Goal: Information Seeking & Learning: Check status

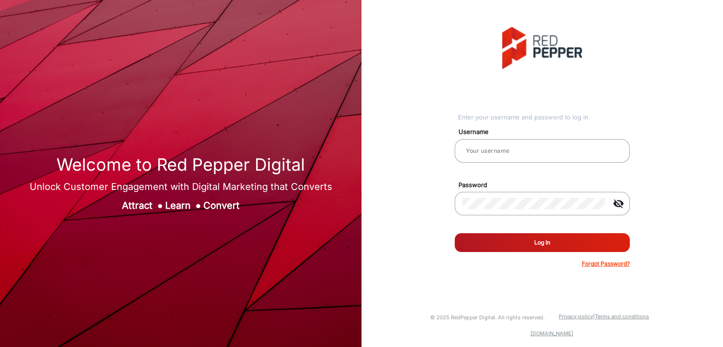
type input "[PERSON_NAME]"
click at [508, 238] on button "Log In" at bounding box center [541, 242] width 175 height 19
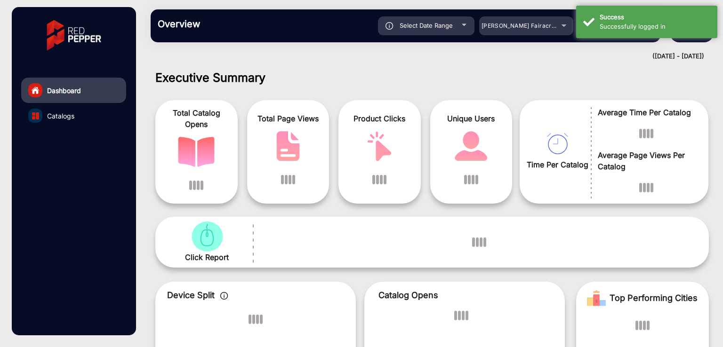
scroll to position [7, 0]
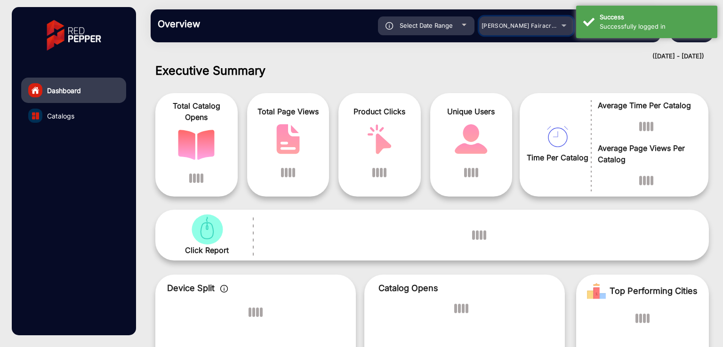
click at [511, 29] on span "Adams Fairacre Farms" at bounding box center [527, 25] width 93 height 7
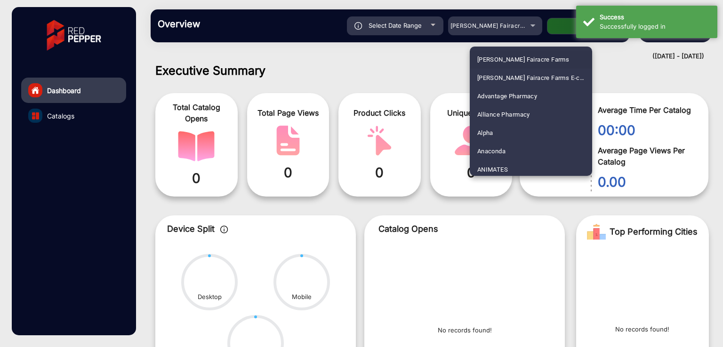
scroll to position [1140, 0]
click at [523, 108] on mat-option "Fluidra" at bounding box center [530, 112] width 122 height 18
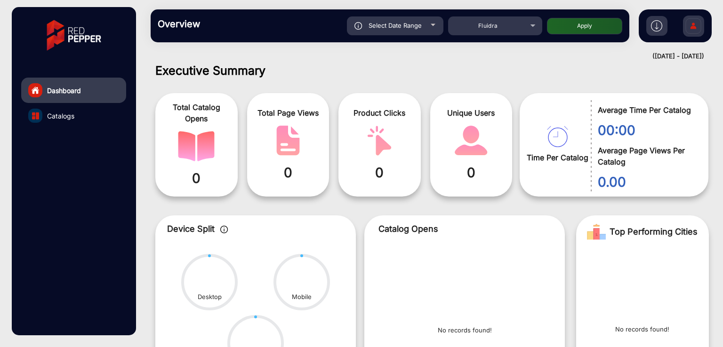
click at [412, 29] on div "Select Date Range" at bounding box center [395, 25] width 96 height 19
type input "9/9/2025"
type input "9/15/2025"
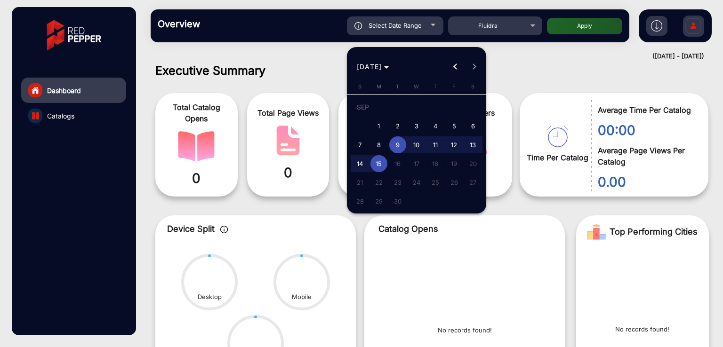
click at [303, 61] on div at bounding box center [361, 173] width 723 height 347
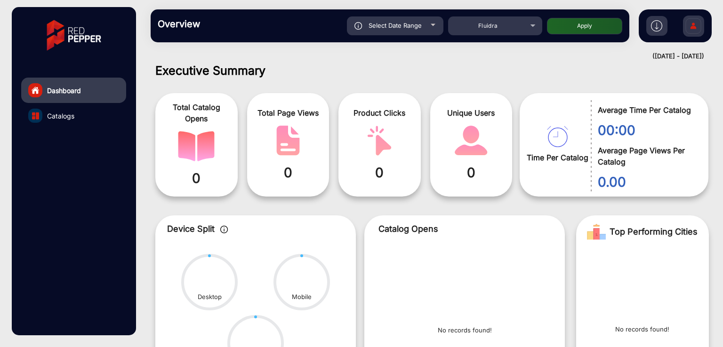
click at [571, 26] on button "Apply" at bounding box center [584, 26] width 75 height 16
type input "9/9/2025"
type input "9/15/2025"
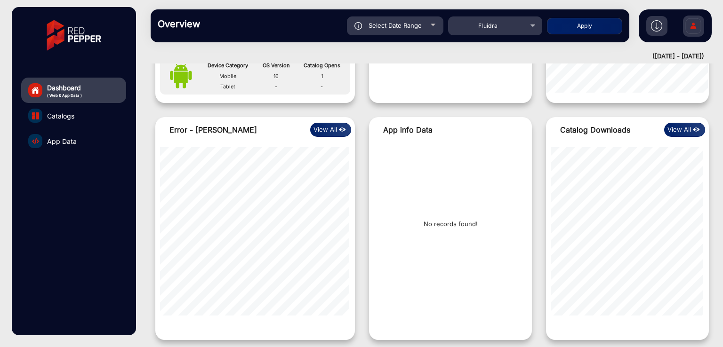
scroll to position [984, 0]
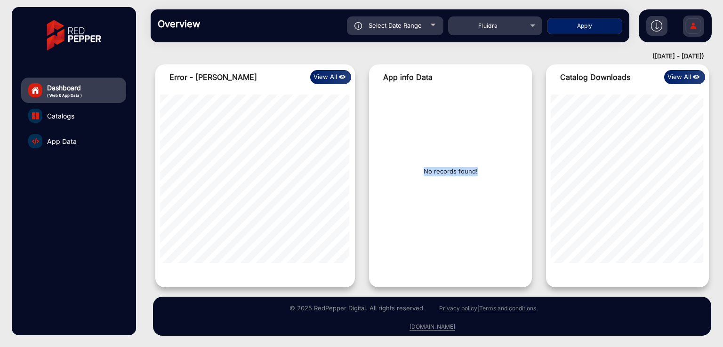
drag, startPoint x: 484, startPoint y: 170, endPoint x: 406, endPoint y: 170, distance: 78.1
click at [406, 170] on div "No records found!" at bounding box center [450, 175] width 163 height 171
click at [447, 202] on div "No records found!" at bounding box center [450, 175] width 163 height 171
drag, startPoint x: 421, startPoint y: 173, endPoint x: 483, endPoint y: 168, distance: 61.3
click at [483, 168] on div "No records found!" at bounding box center [450, 175] width 163 height 171
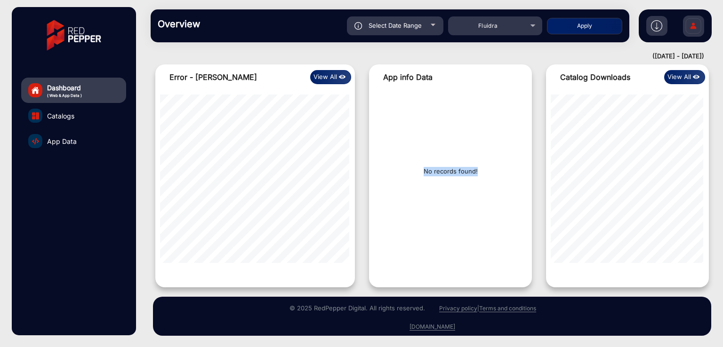
click at [481, 192] on div "No records found!" at bounding box center [450, 175] width 163 height 171
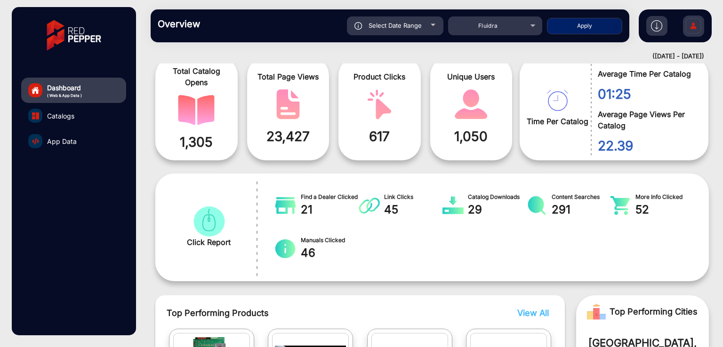
scroll to position [0, 0]
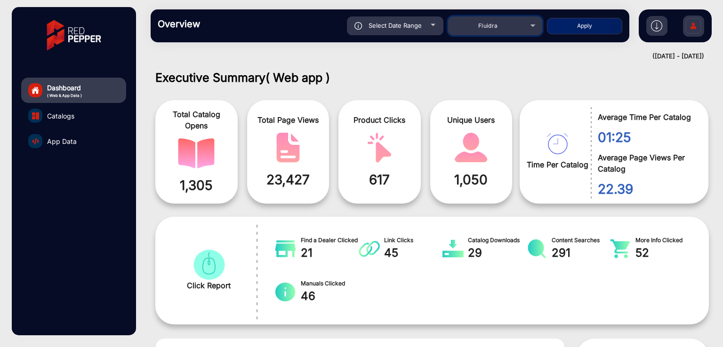
click at [506, 31] on div "Fluidra" at bounding box center [487, 25] width 75 height 11
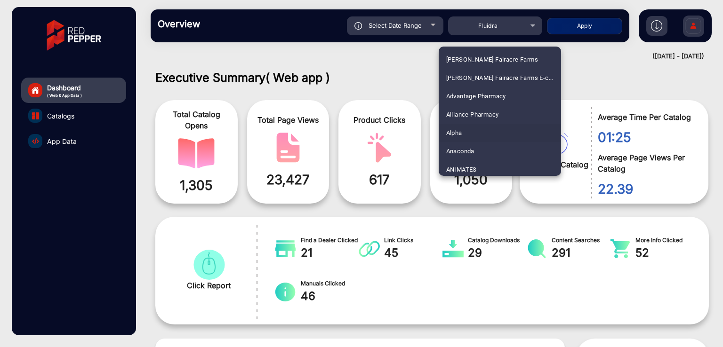
click at [464, 132] on mat-option "Alpha" at bounding box center [499, 133] width 122 height 18
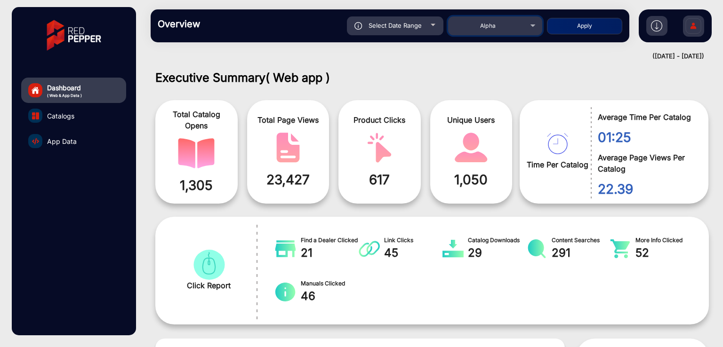
click at [501, 20] on div "Alpha" at bounding box center [487, 25] width 75 height 11
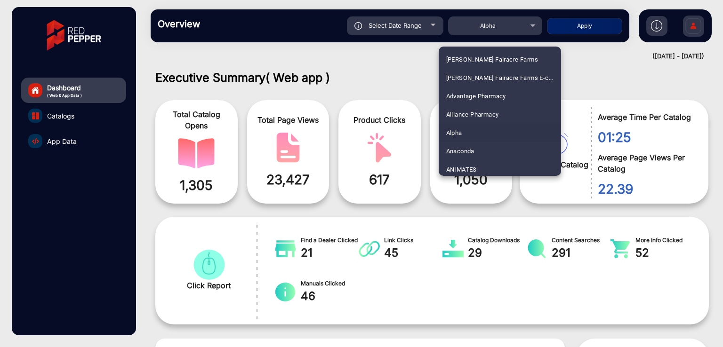
click at [498, 29] on div at bounding box center [361, 173] width 723 height 347
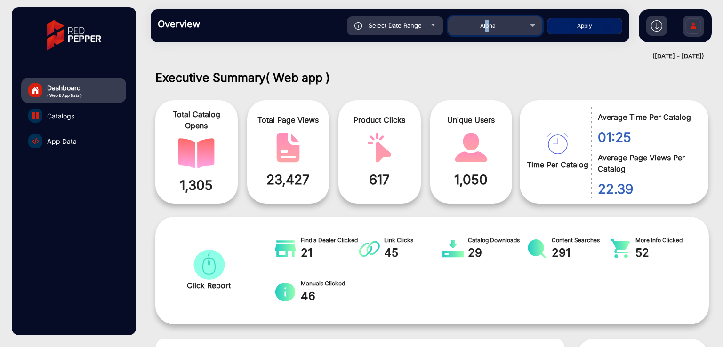
drag, startPoint x: 487, startPoint y: 29, endPoint x: 487, endPoint y: 116, distance: 87.5
click at [487, 28] on span "Alpha" at bounding box center [488, 25] width 16 height 7
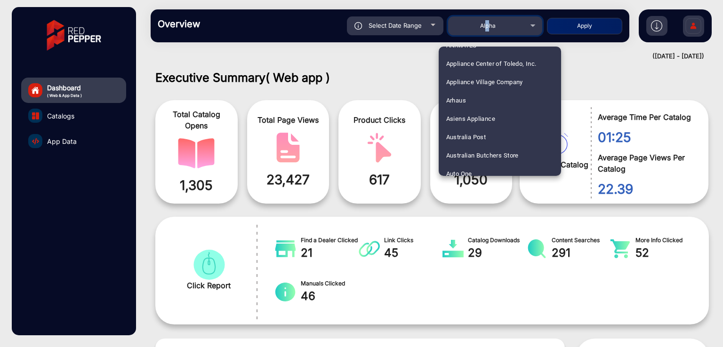
scroll to position [125, 0]
click at [463, 92] on span "Arhaus" at bounding box center [456, 99] width 20 height 18
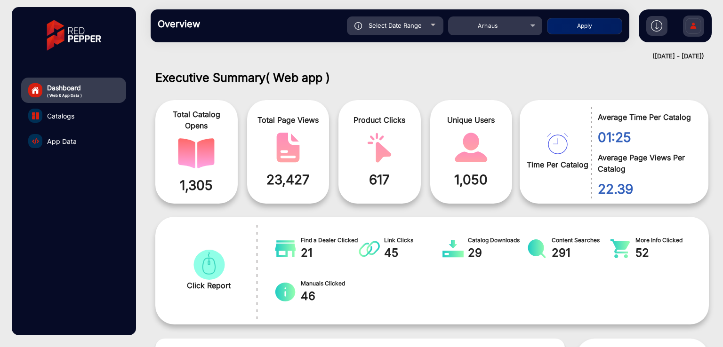
click at [577, 26] on button "Apply" at bounding box center [584, 26] width 75 height 16
type input "9/9/2025"
type input "9/15/2025"
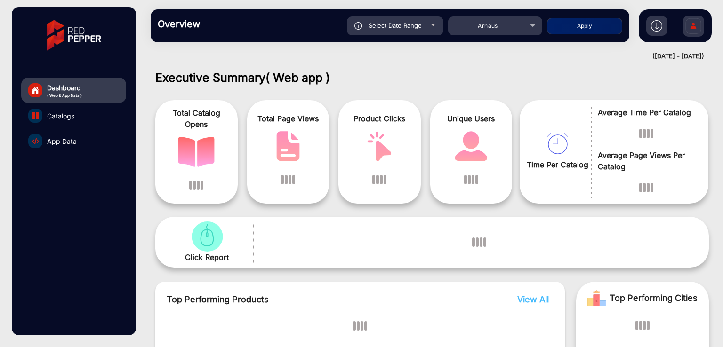
scroll to position [7, 0]
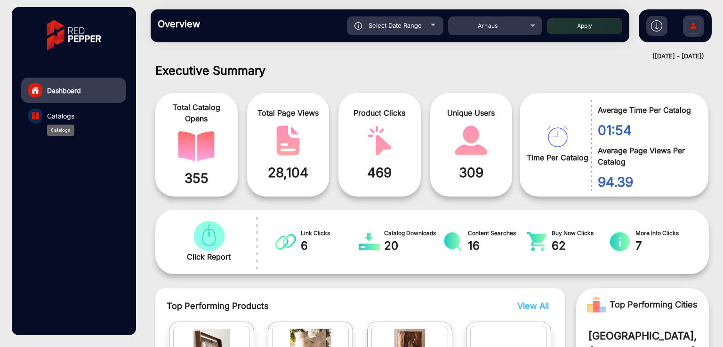
click at [71, 119] on span "Catalogs" at bounding box center [60, 116] width 27 height 10
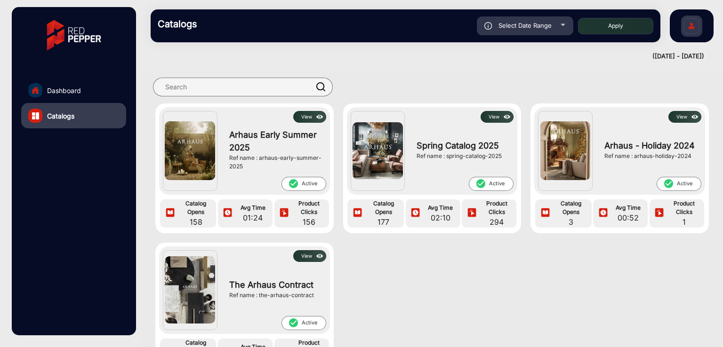
click at [318, 119] on img at bounding box center [319, 117] width 11 height 10
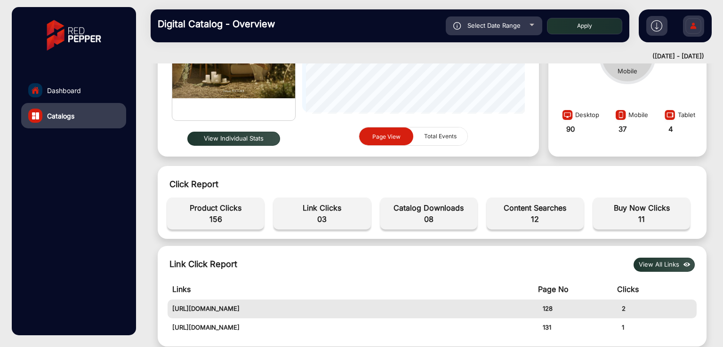
scroll to position [188, 0]
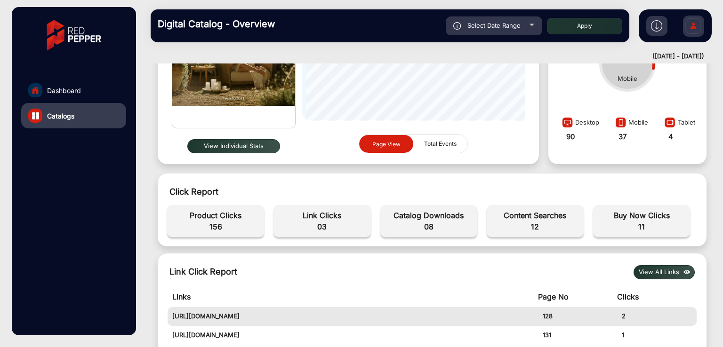
click at [238, 146] on button "View Individual Stats" at bounding box center [233, 146] width 93 height 14
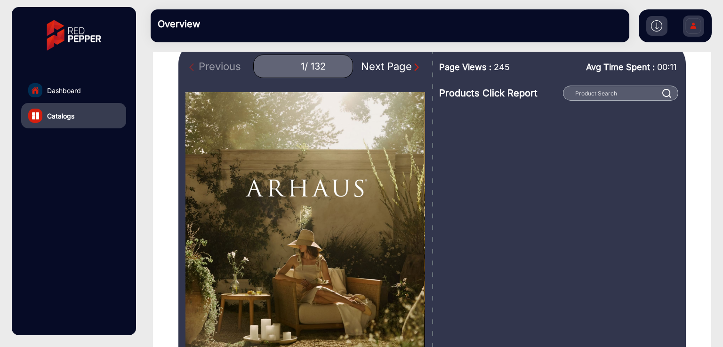
scroll to position [63, 0]
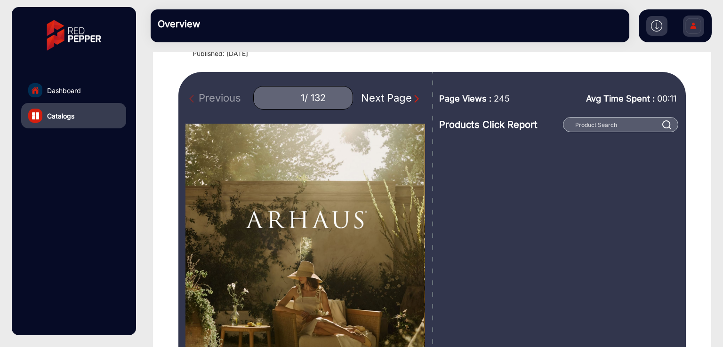
click at [381, 102] on div "Next Page" at bounding box center [391, 98] width 60 height 16
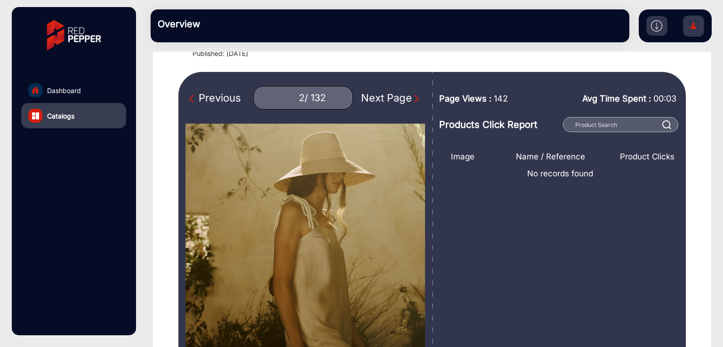
click at [381, 102] on div "Next Page" at bounding box center [391, 98] width 60 height 16
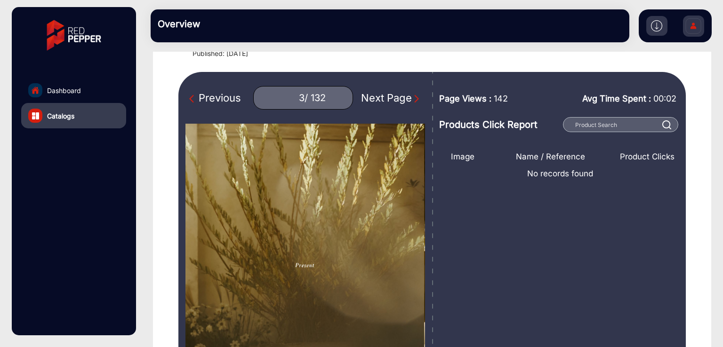
click at [211, 98] on div "Previous" at bounding box center [215, 98] width 52 height 16
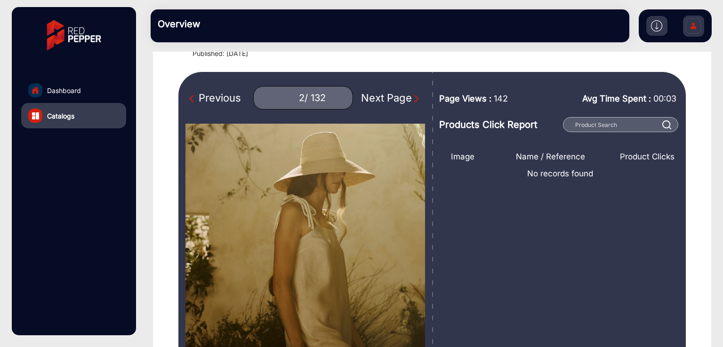
click at [211, 98] on div "Previous" at bounding box center [215, 98] width 52 height 16
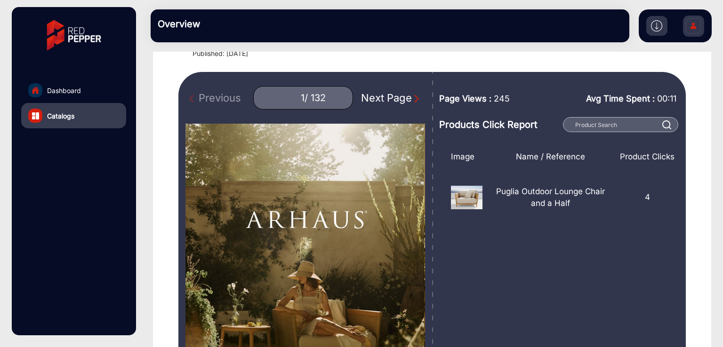
click at [364, 95] on div "Next Page" at bounding box center [391, 98] width 60 height 16
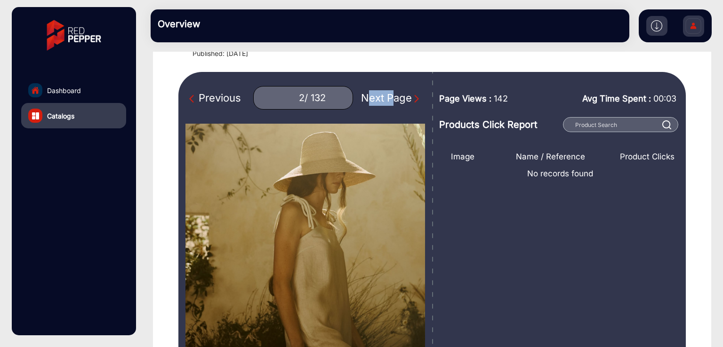
click at [364, 95] on div "Next Page" at bounding box center [391, 98] width 60 height 16
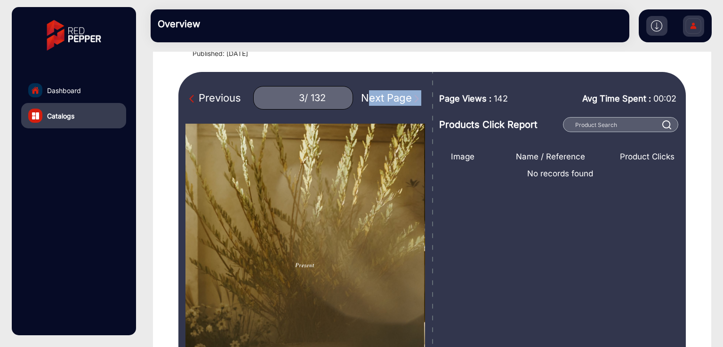
click at [364, 95] on div "Next Page" at bounding box center [391, 98] width 60 height 16
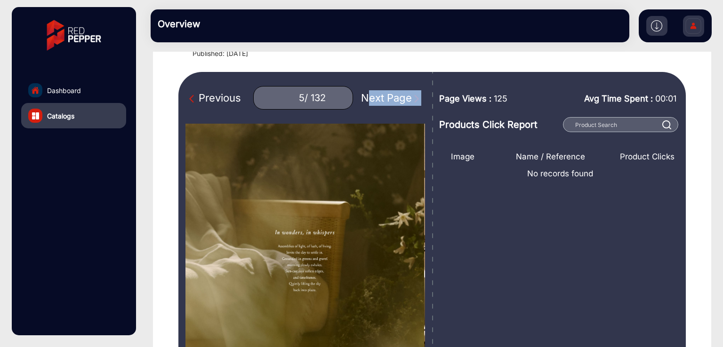
click at [364, 95] on div "Next Page" at bounding box center [391, 98] width 60 height 16
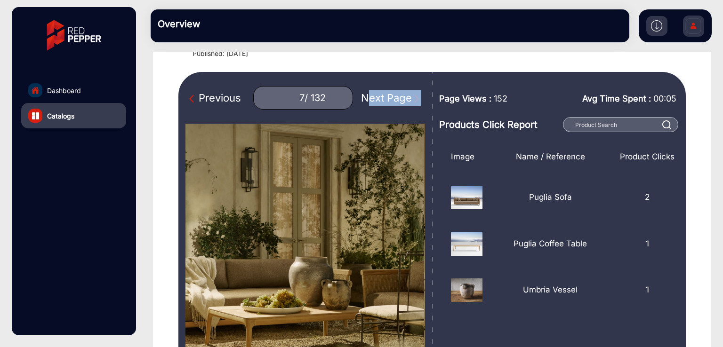
click at [364, 95] on div "Next Page" at bounding box center [391, 98] width 60 height 16
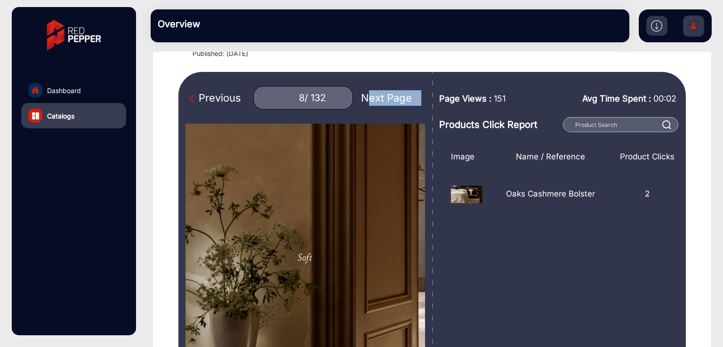
click at [364, 95] on div "Next Page" at bounding box center [391, 98] width 60 height 16
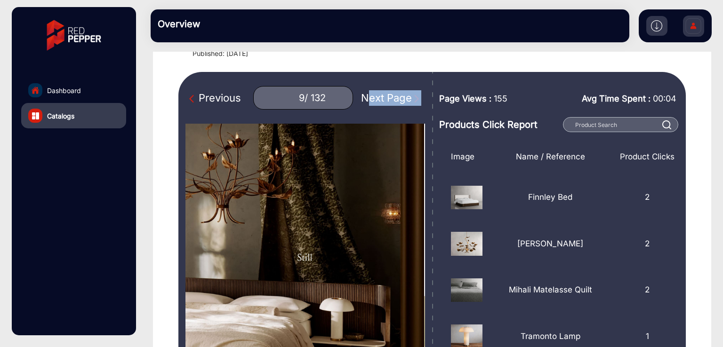
click at [364, 95] on div "Next Page" at bounding box center [391, 98] width 60 height 16
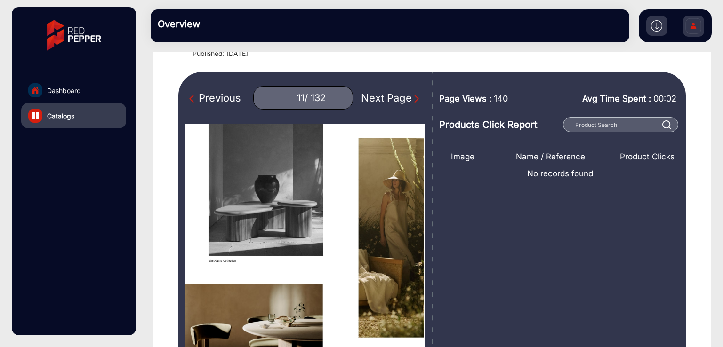
click at [326, 73] on div "Previous 11 / 132 Next Page" at bounding box center [305, 239] width 254 height 335
click at [216, 93] on div "Previous" at bounding box center [215, 98] width 52 height 16
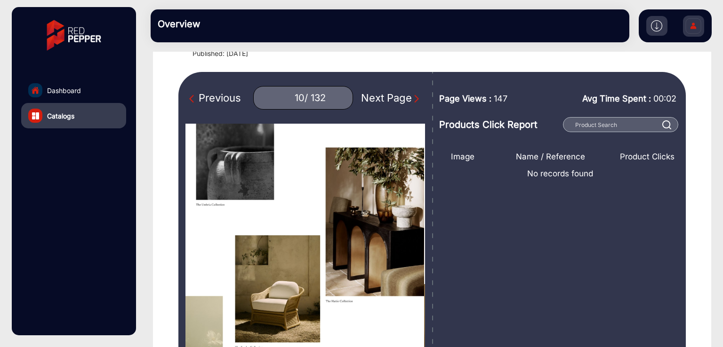
click at [216, 93] on div "Previous" at bounding box center [215, 98] width 52 height 16
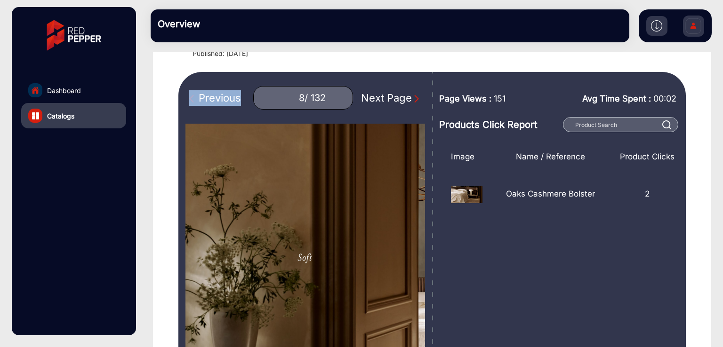
click at [216, 93] on div "Previous" at bounding box center [215, 98] width 52 height 16
type input "7"
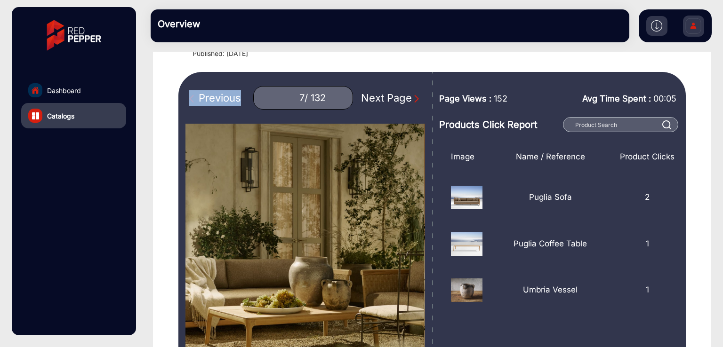
click at [73, 95] on link "Dashboard" at bounding box center [73, 90] width 105 height 25
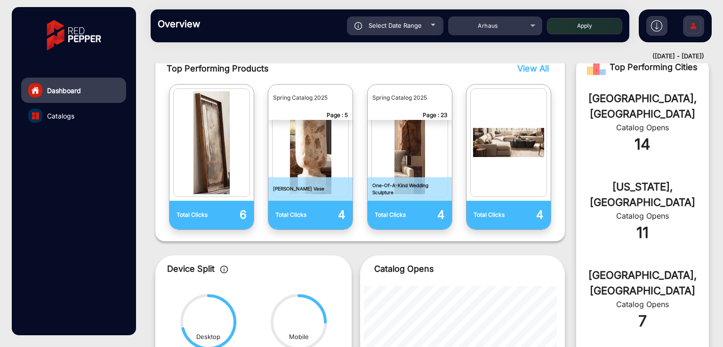
scroll to position [431, 0]
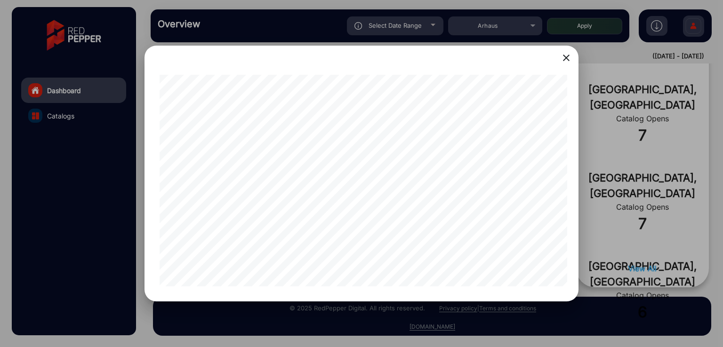
click at [564, 57] on mat-icon "close" at bounding box center [565, 57] width 11 height 11
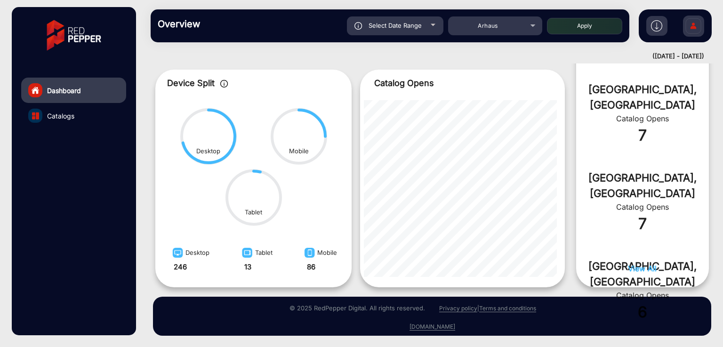
click at [633, 273] on button "View All" at bounding box center [642, 273] width 29 height 20
click at [636, 270] on span "View All" at bounding box center [642, 268] width 29 height 9
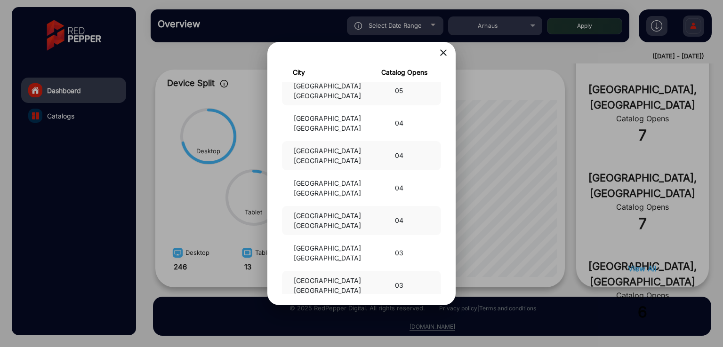
scroll to position [0, 0]
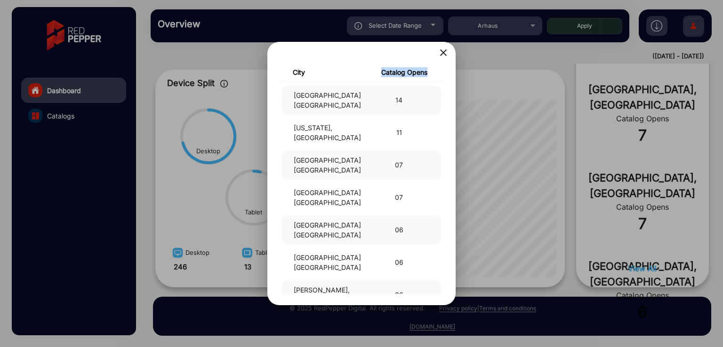
drag, startPoint x: 380, startPoint y: 66, endPoint x: 433, endPoint y: 64, distance: 52.7
click at [433, 64] on div "close City Catalog Opens Atlanta, US 14 New York, US 11 Dallas, US 07 Los Angel…" at bounding box center [361, 173] width 166 height 241
click at [415, 75] on div "Catalog Opens" at bounding box center [403, 72] width 85 height 10
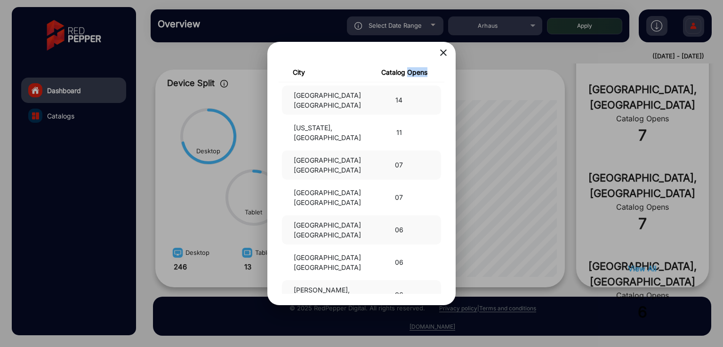
click at [415, 75] on div "Catalog Opens" at bounding box center [403, 72] width 85 height 10
click at [298, 72] on div "City" at bounding box center [318, 72] width 85 height 10
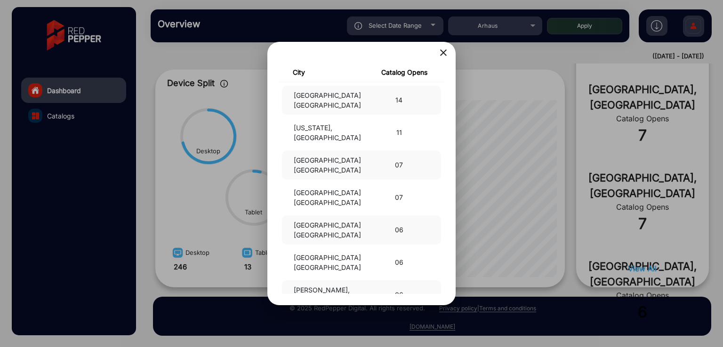
click at [389, 72] on div "Catalog Opens" at bounding box center [403, 72] width 85 height 10
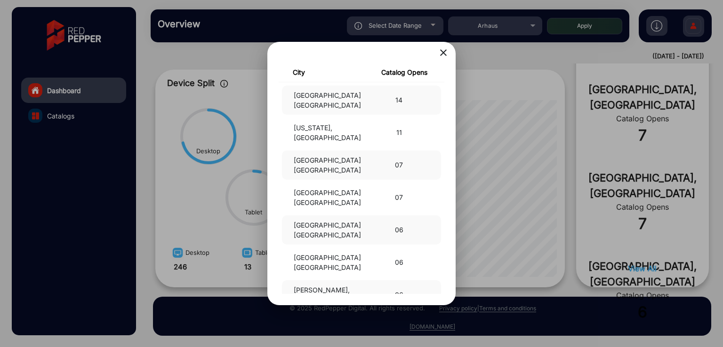
drag, startPoint x: 385, startPoint y: 86, endPoint x: 357, endPoint y: 79, distance: 28.4
click at [375, 86] on div "Atlanta, US 14" at bounding box center [361, 100] width 159 height 29
drag, startPoint x: 287, startPoint y: 68, endPoint x: 447, endPoint y: 74, distance: 160.0
click at [448, 72] on div "City Catalog Opens" at bounding box center [361, 74] width 180 height 15
click at [442, 79] on div "City Catalog Opens" at bounding box center [361, 74] width 180 height 15
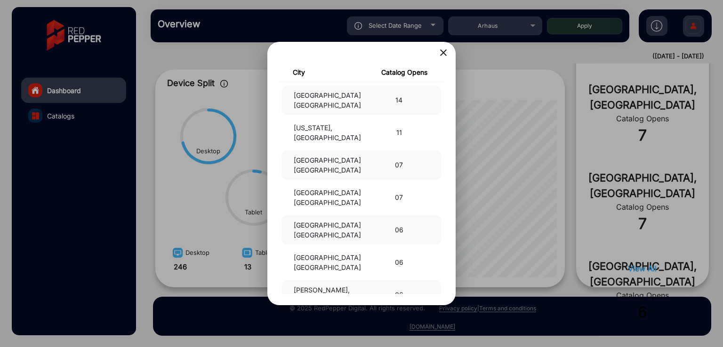
click at [443, 53] on mat-icon "close" at bounding box center [442, 52] width 11 height 11
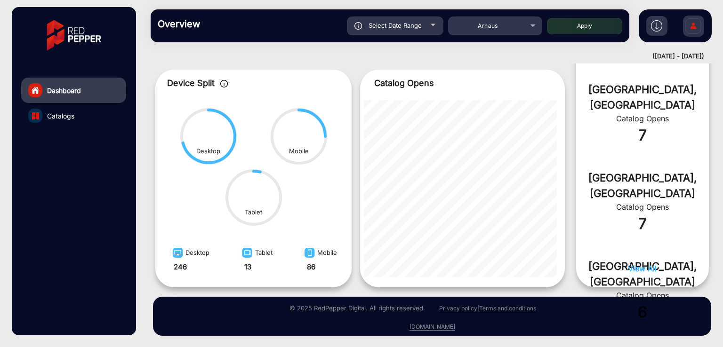
click at [318, 138] on circle at bounding box center [299, 137] width 56 height 56
click at [328, 128] on icon at bounding box center [299, 136] width 58 height 58
drag, startPoint x: 324, startPoint y: 125, endPoint x: 307, endPoint y: 167, distance: 45.6
click at [307, 167] on div "Desktop Tablet Mobile" at bounding box center [253, 167] width 196 height 122
click at [248, 190] on circle at bounding box center [254, 198] width 56 height 56
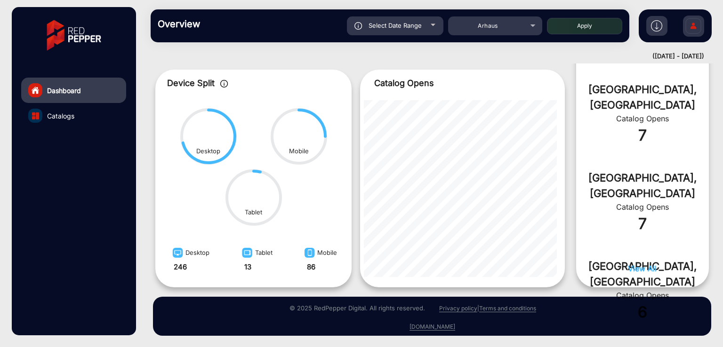
click at [262, 169] on icon at bounding box center [253, 197] width 58 height 58
click at [259, 171] on icon at bounding box center [257, 171] width 7 height 1
click at [257, 171] on icon at bounding box center [255, 171] width 3 height 0
click at [234, 132] on icon at bounding box center [209, 136] width 52 height 53
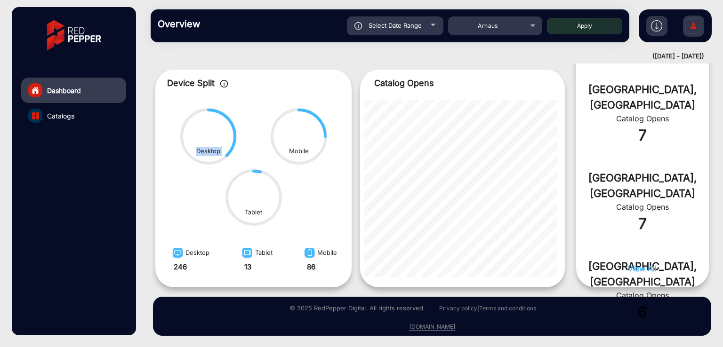
click at [235, 132] on icon at bounding box center [221, 133] width 26 height 46
click at [235, 132] on icon at bounding box center [208, 136] width 58 height 58
click at [218, 173] on div "Desktop Tablet Mobile" at bounding box center [253, 167] width 196 height 122
click at [210, 164] on icon at bounding box center [208, 136] width 58 height 58
click at [194, 121] on circle at bounding box center [209, 137] width 56 height 56
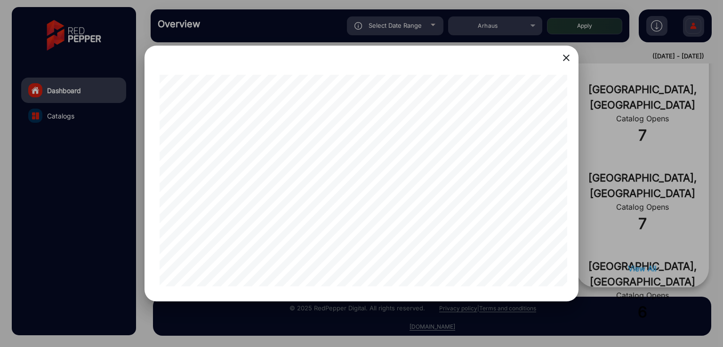
click at [687, 153] on div at bounding box center [361, 173] width 723 height 347
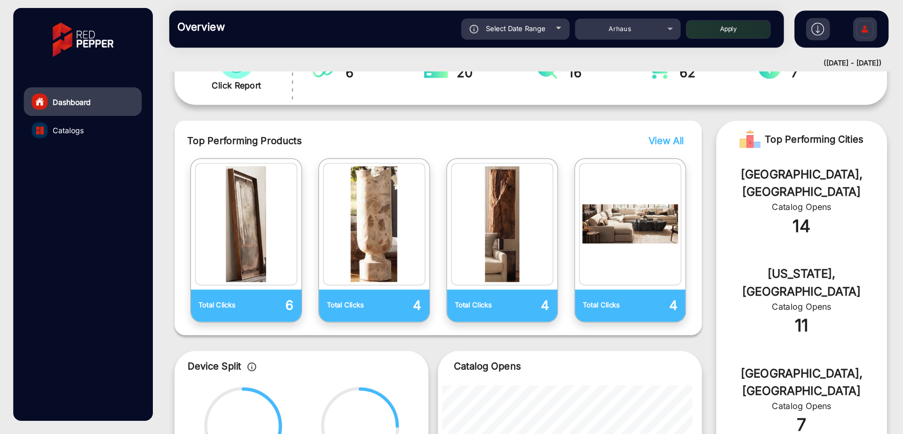
scroll to position [188, 0]
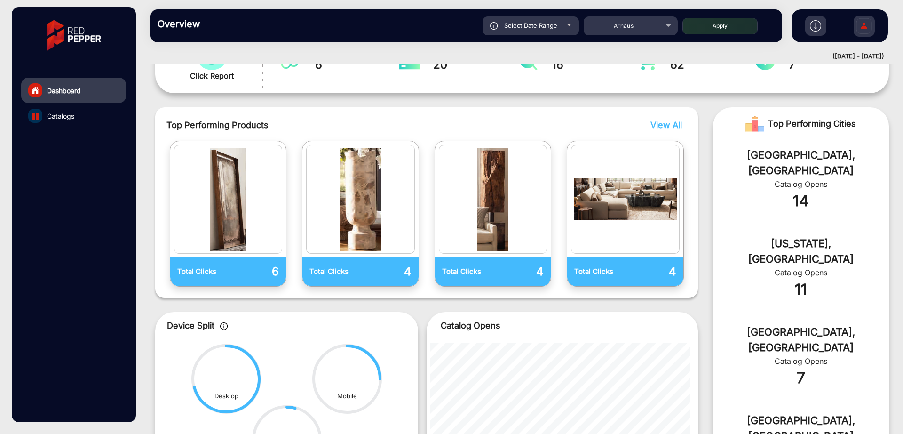
drag, startPoint x: 679, startPoint y: 0, endPoint x: 608, endPoint y: 111, distance: 131.4
click at [608, 111] on div "Top Performing Products View All Total Clicks 6 Total Clicks 4 Total Clicks 4 T…" at bounding box center [426, 202] width 543 height 191
